Goal: Task Accomplishment & Management: Manage account settings

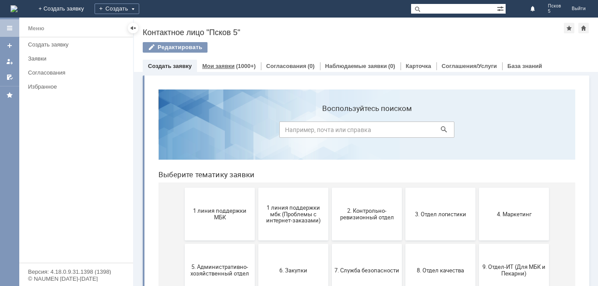
click at [212, 65] on link "Мои заявки" at bounding box center [218, 66] width 32 height 7
click at [236, 63] on div "(1000+)" at bounding box center [246, 66] width 20 height 7
